Goal: Task Accomplishment & Management: Manage account settings

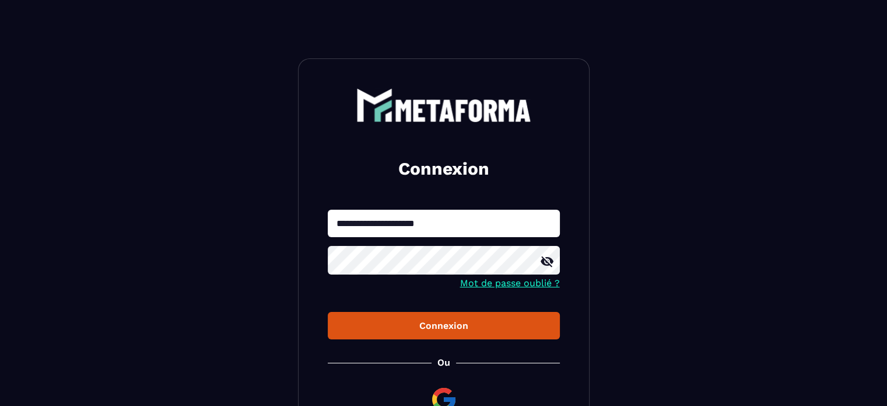
click at [328, 237] on div at bounding box center [328, 237] width 0 height 0
type input "**********"
click at [418, 327] on div "Connexion" at bounding box center [444, 325] width 214 height 11
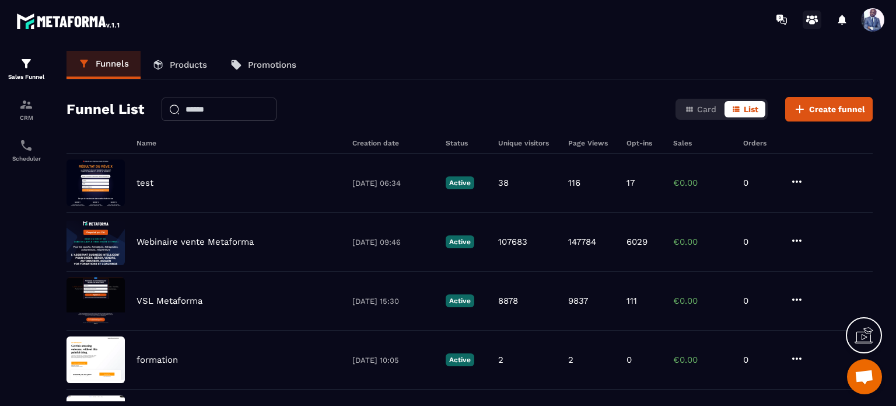
click at [806, 19] on icon at bounding box center [812, 20] width 19 height 19
click at [878, 19] on span at bounding box center [872, 19] width 23 height 23
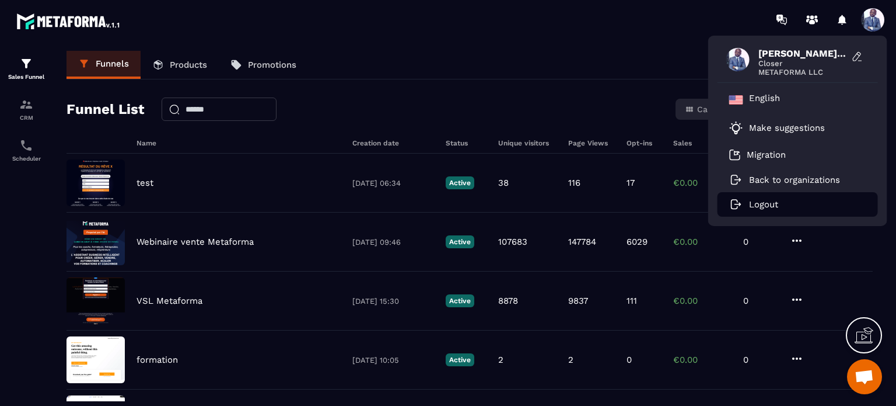
click at [757, 205] on p "Logout" at bounding box center [763, 204] width 29 height 11
